Goal: Task Accomplishment & Management: Use online tool/utility

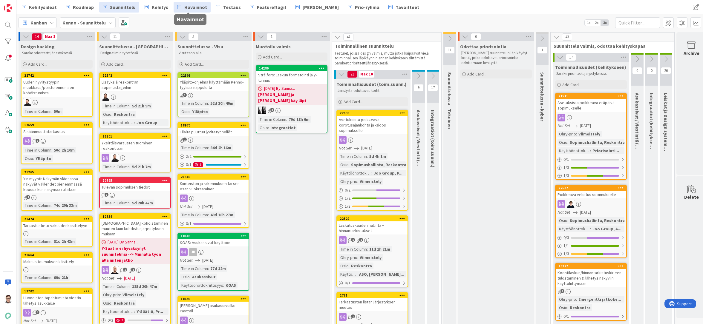
click at [196, 7] on span "Havainnot" at bounding box center [195, 7] width 23 height 7
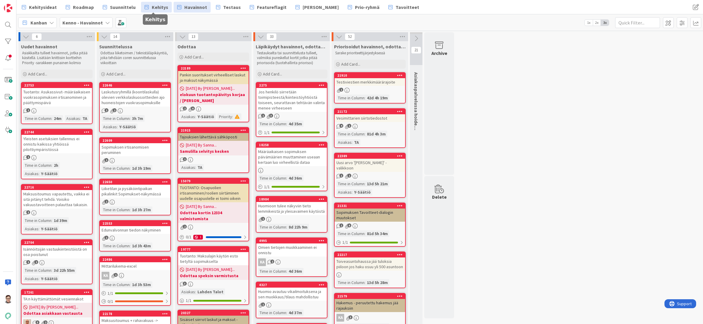
click at [157, 7] on span "Kehitys" at bounding box center [160, 7] width 16 height 7
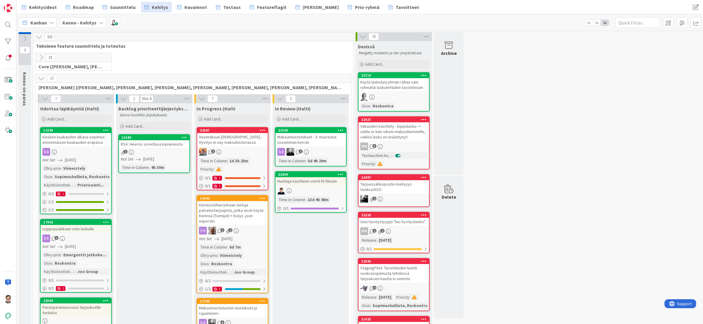
click at [41, 58] on icon at bounding box center [41, 57] width 7 height 7
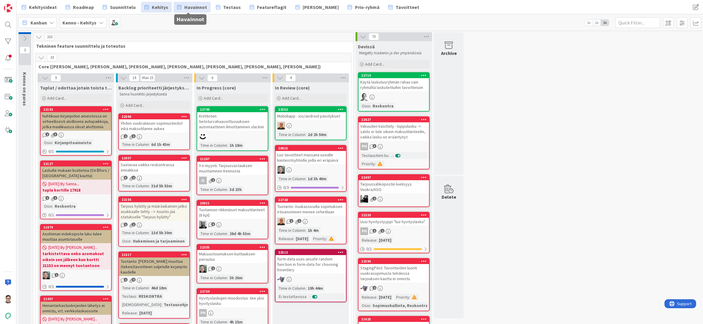
click at [195, 7] on span "Havainnot" at bounding box center [195, 7] width 23 height 7
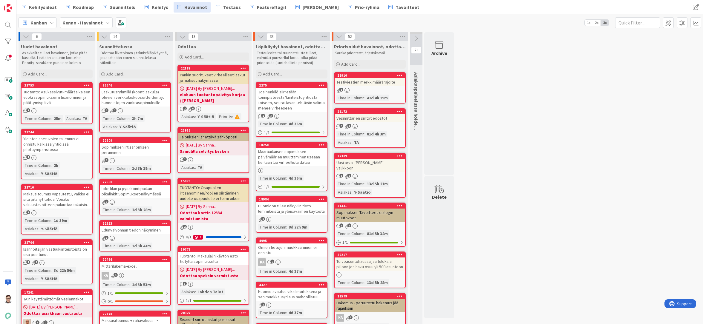
click at [399, 74] on icon at bounding box center [400, 75] width 6 height 4
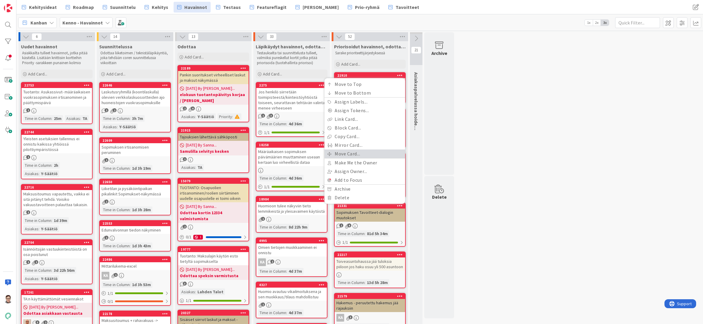
click at [336, 153] on link "Move Card..." at bounding box center [364, 154] width 81 height 9
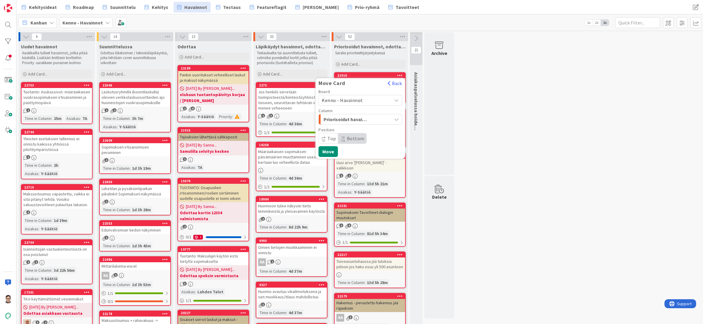
click at [344, 100] on span "Kenno - Havainnot" at bounding box center [342, 100] width 41 height 6
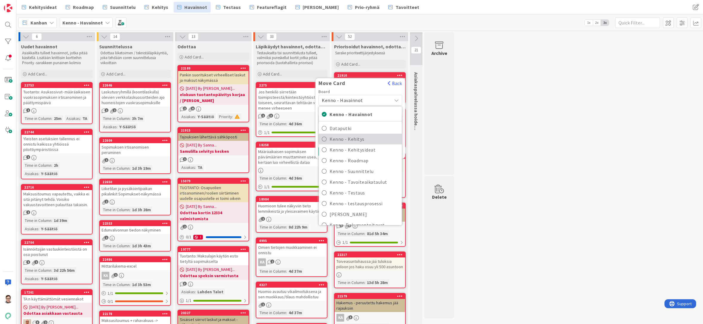
click at [349, 143] on span "Kenno - Kehitys" at bounding box center [364, 139] width 69 height 9
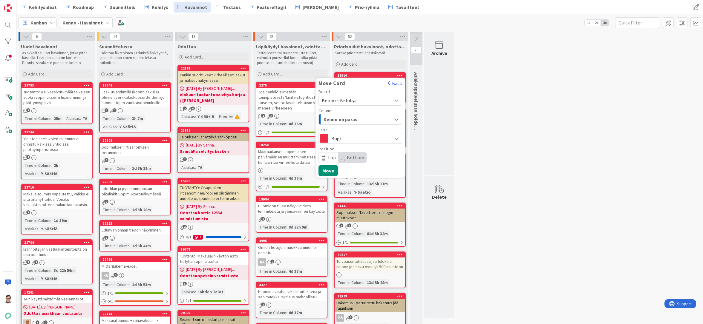
click at [350, 116] on span "Kenno on paras" at bounding box center [346, 120] width 45 height 8
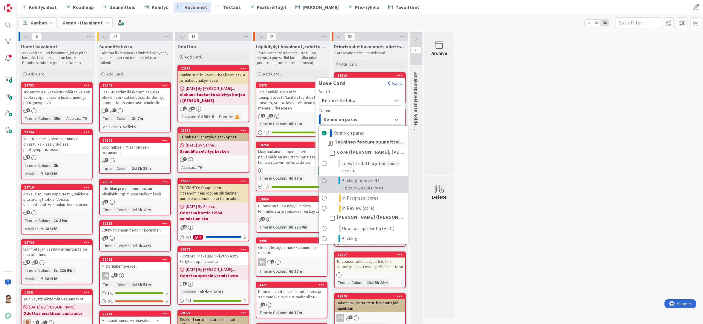
click at [362, 182] on span "Backlog prioriteetti järjestyksessä (core)" at bounding box center [373, 184] width 63 height 14
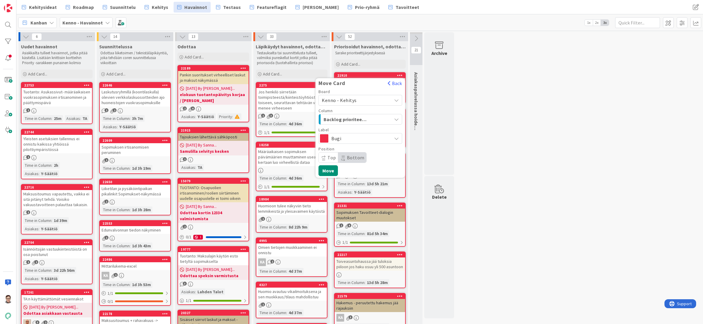
click at [357, 154] on span "Bottom" at bounding box center [352, 158] width 28 height 10
click at [332, 172] on button "Move" at bounding box center [328, 171] width 19 height 11
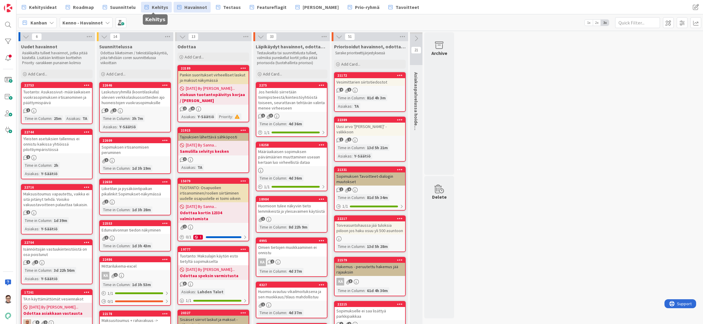
click at [152, 7] on span "Kehitys" at bounding box center [160, 7] width 16 height 7
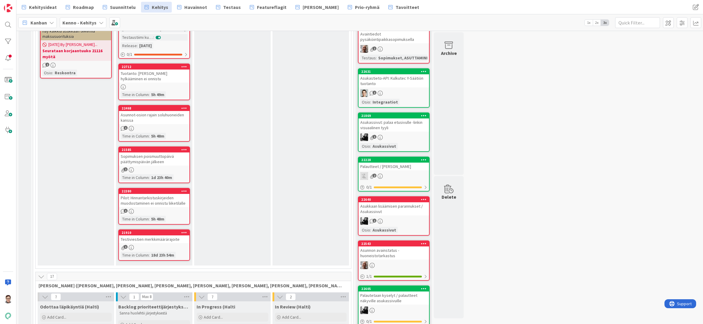
scroll to position [553, 0]
